Goal: Transaction & Acquisition: Purchase product/service

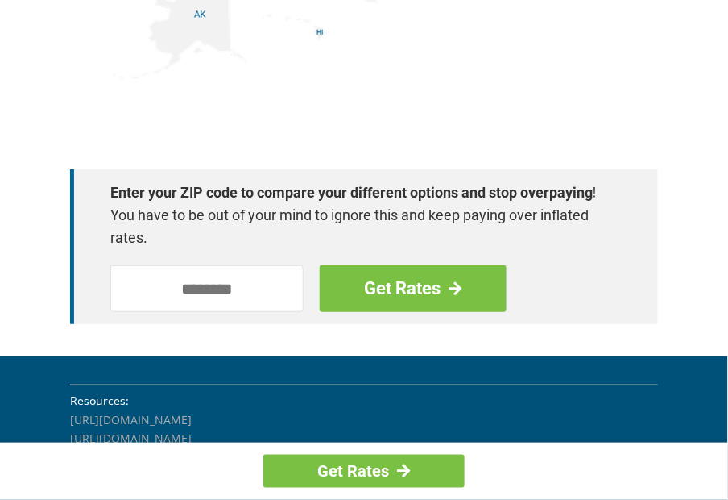
scroll to position [2400, 0]
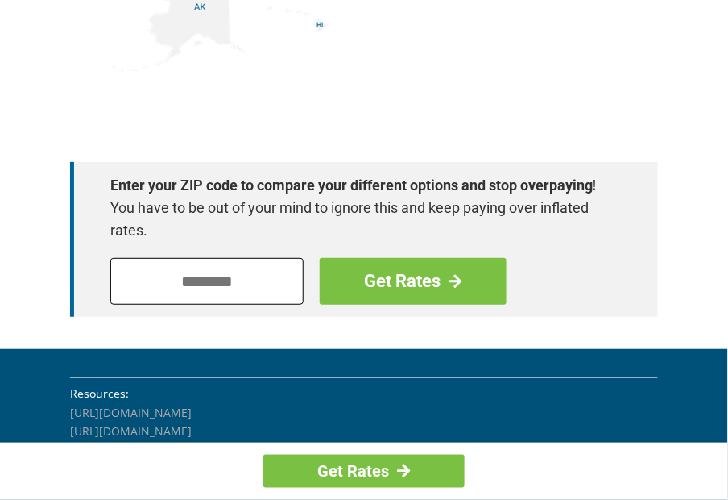
click at [190, 264] on input "tel" at bounding box center [206, 281] width 193 height 47
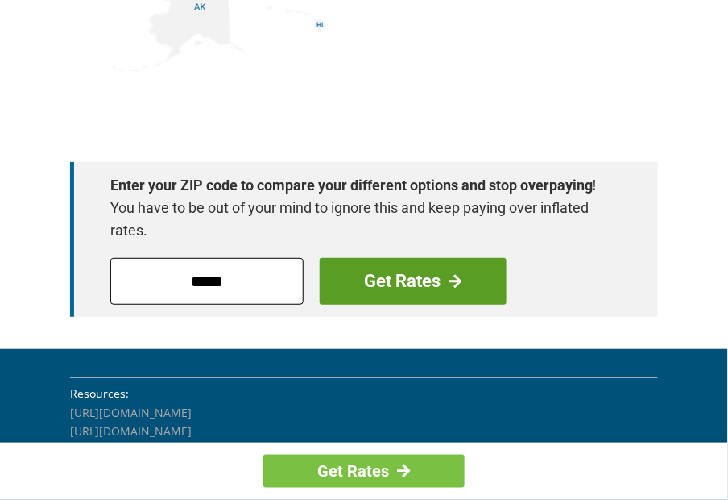
type input "*****"
click at [375, 258] on link "Get Rates" at bounding box center [413, 281] width 187 height 47
